Goal: Navigation & Orientation: Find specific page/section

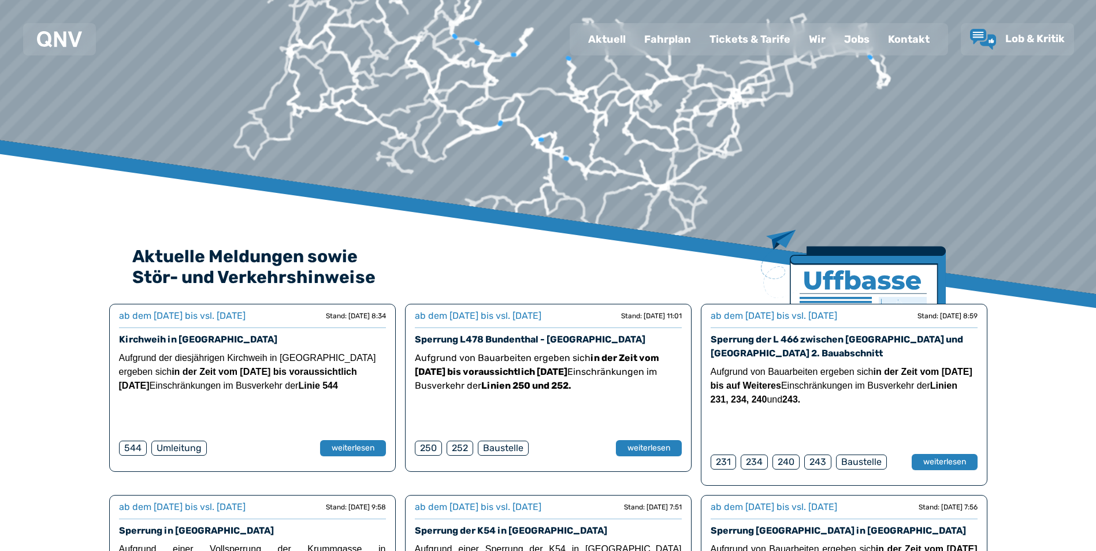
click at [614, 36] on div "Aktuell" at bounding box center [607, 39] width 56 height 30
select select "*"
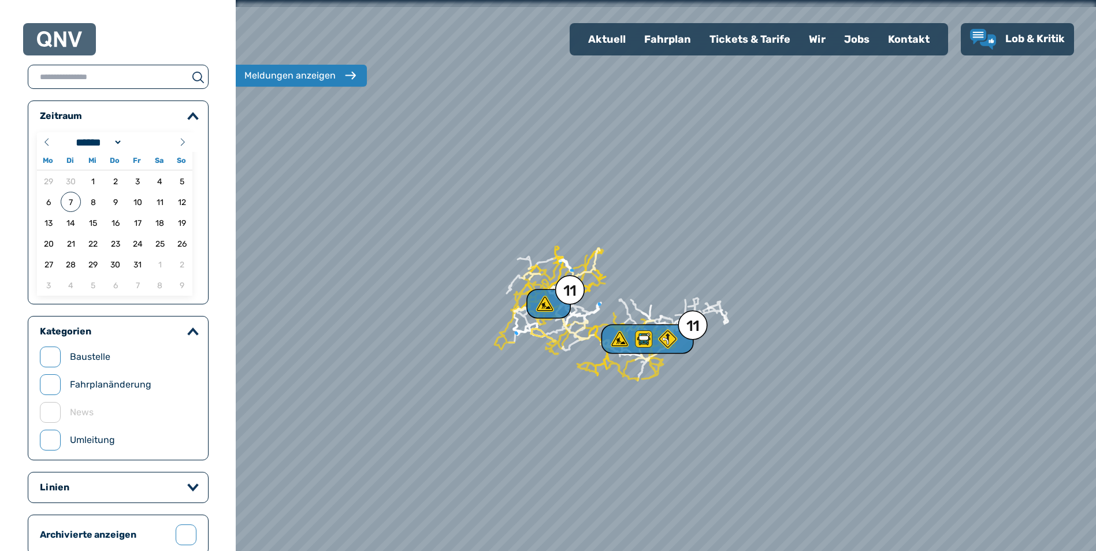
click at [679, 37] on div "Fahrplan" at bounding box center [667, 39] width 65 height 30
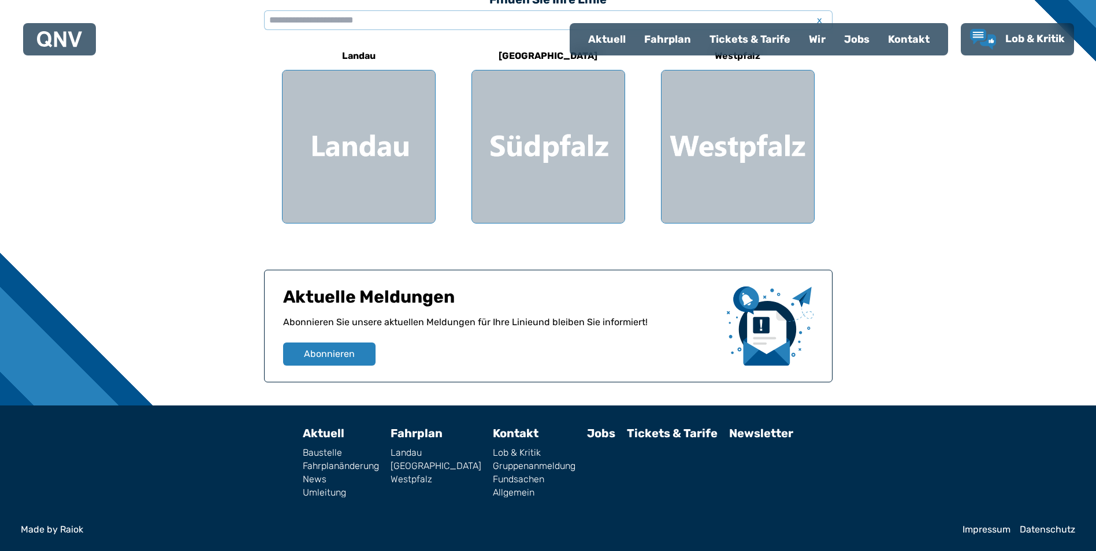
scroll to position [308, 0]
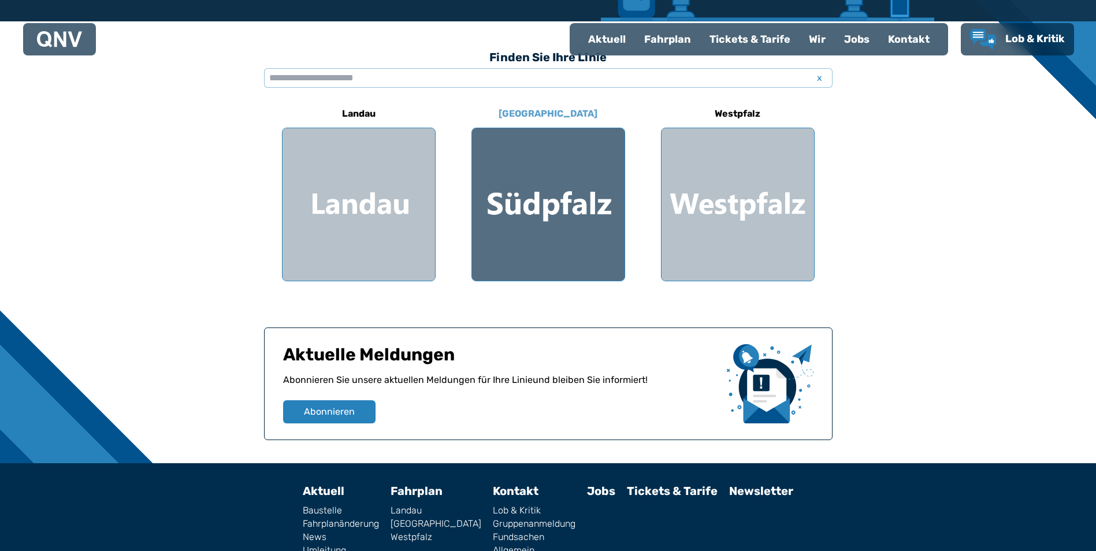
click at [574, 217] on div at bounding box center [548, 204] width 153 height 153
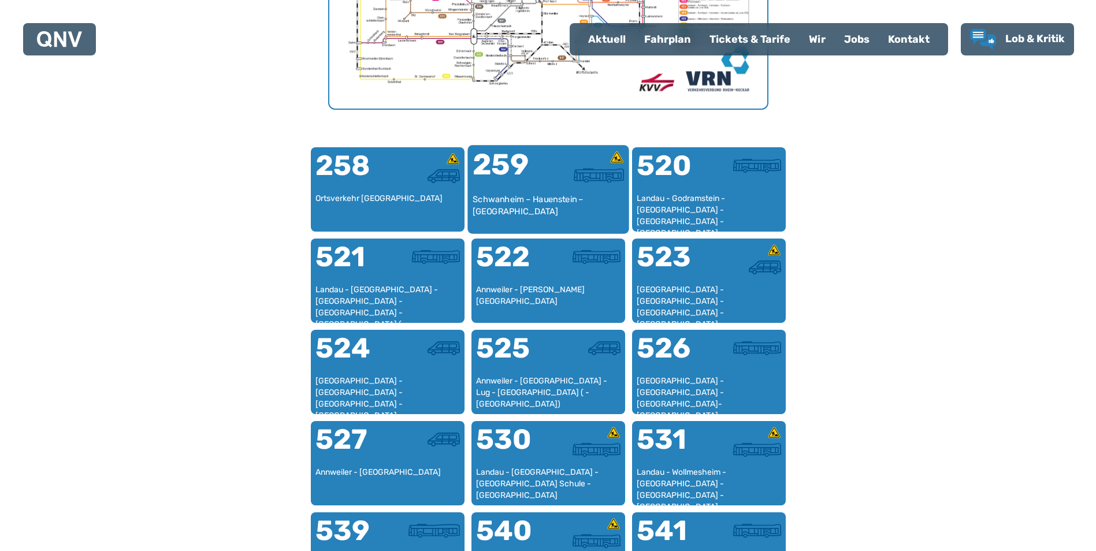
scroll to position [587, 0]
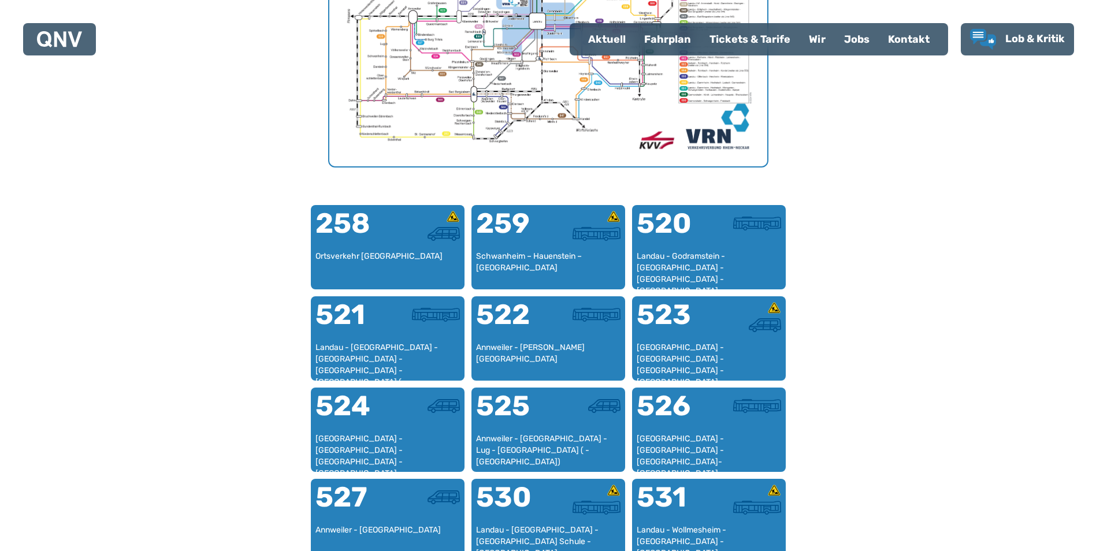
click at [670, 39] on div "Fahrplan" at bounding box center [667, 39] width 65 height 30
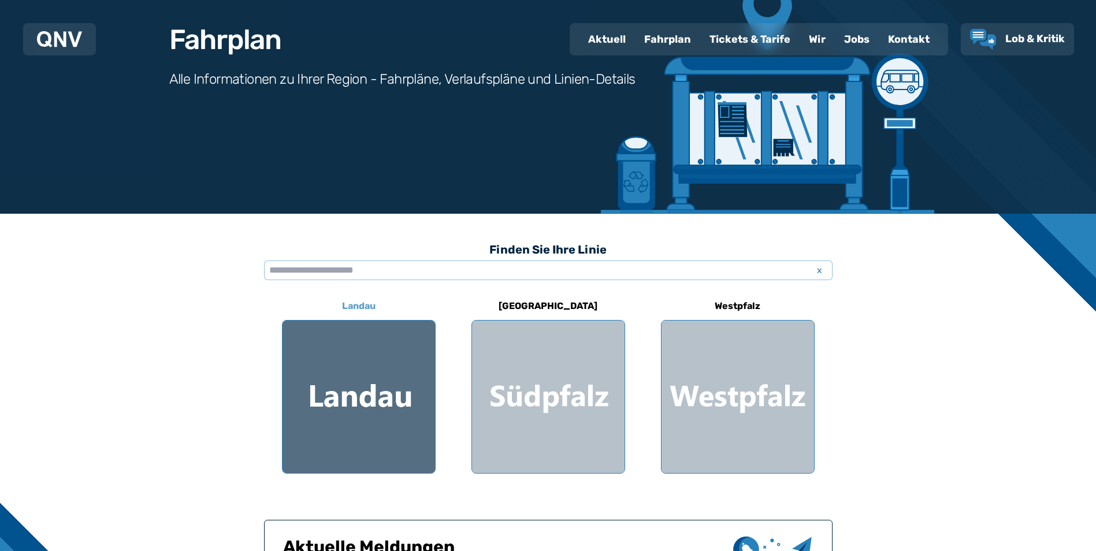
scroll to position [173, 0]
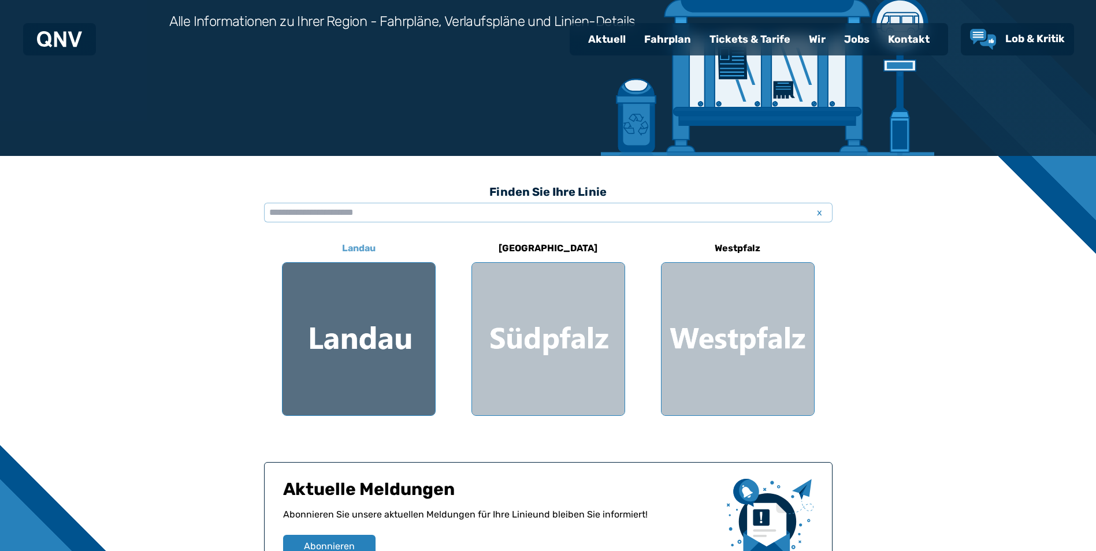
click at [390, 343] on div at bounding box center [359, 339] width 153 height 153
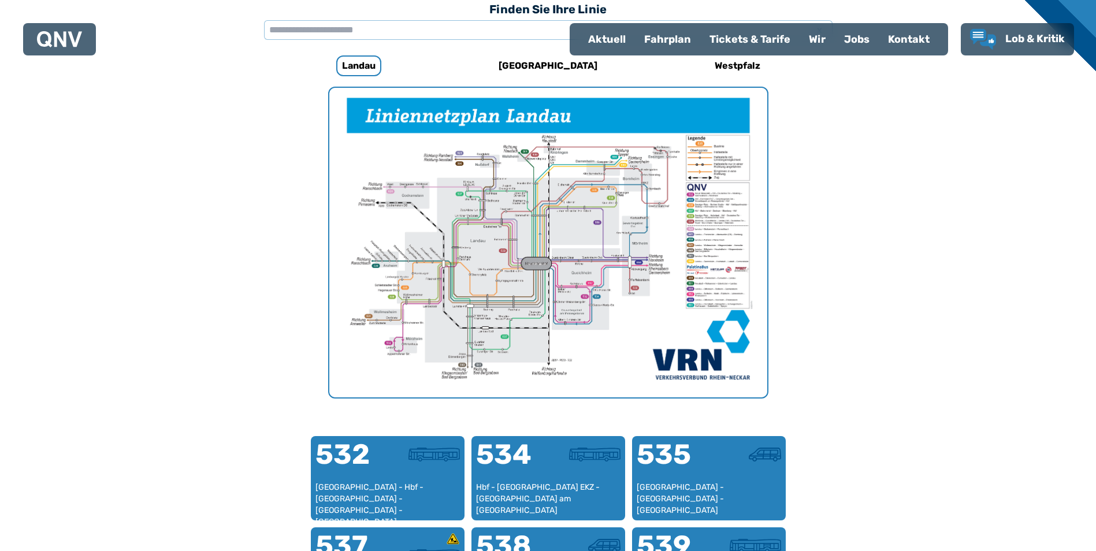
scroll to position [240, 0]
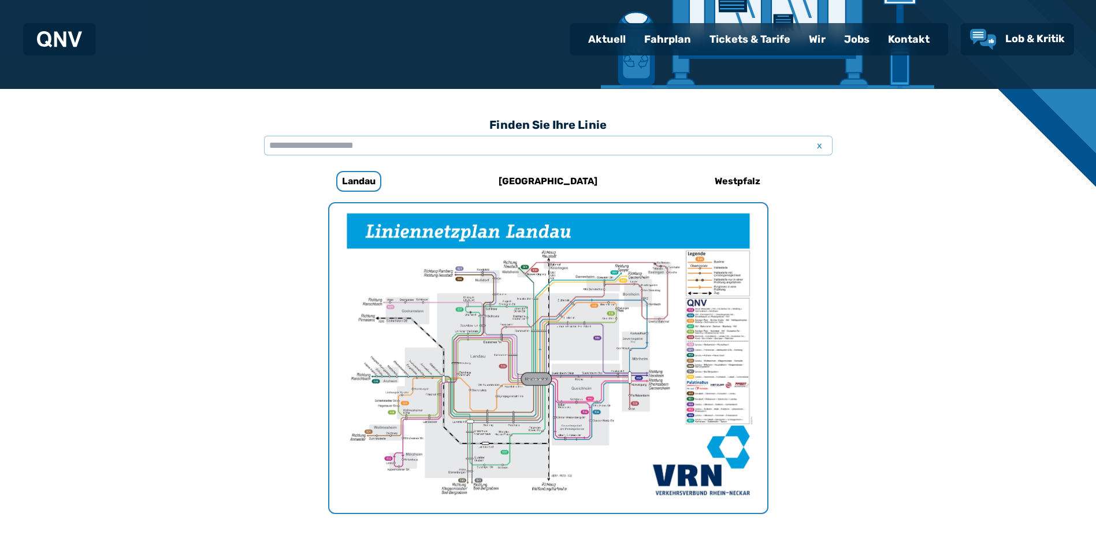
click at [737, 38] on div "Tickets & Tarife" at bounding box center [749, 39] width 99 height 30
